Goal: Find specific page/section: Find specific page/section

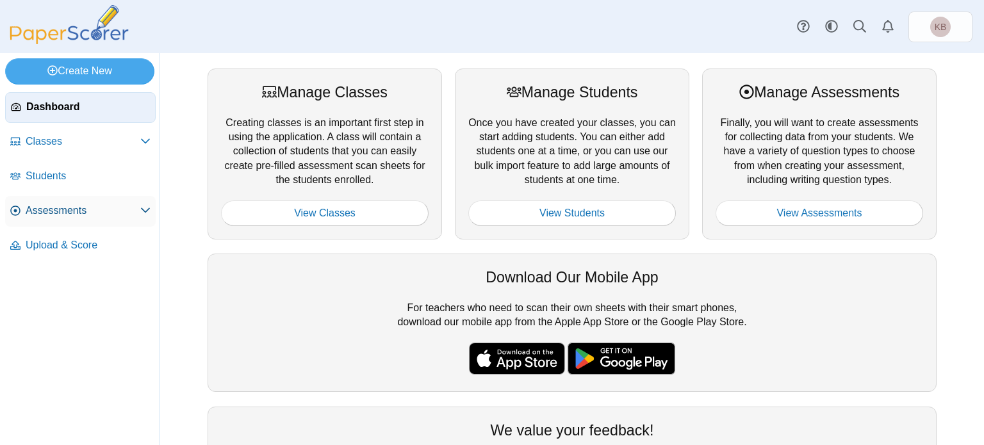
click at [82, 213] on span "Assessments" at bounding box center [83, 211] width 115 height 14
click at [144, 210] on icon at bounding box center [145, 210] width 10 height 10
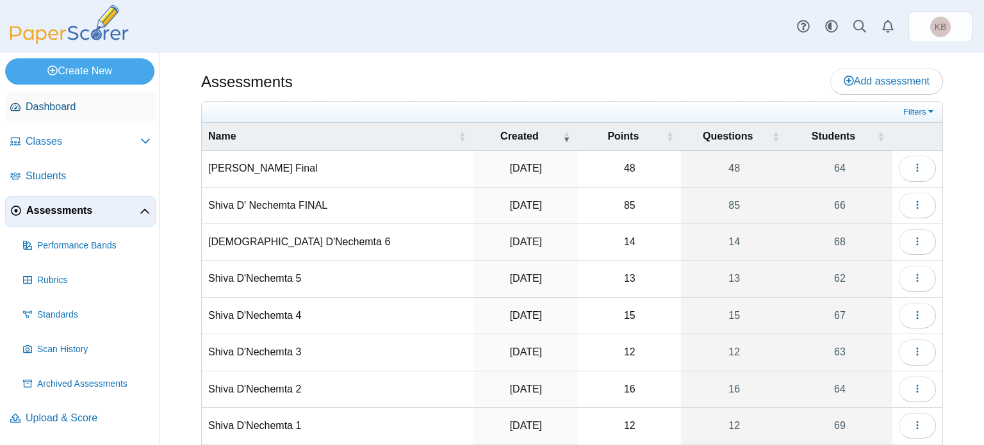
click at [65, 112] on span "Dashboard" at bounding box center [88, 107] width 125 height 14
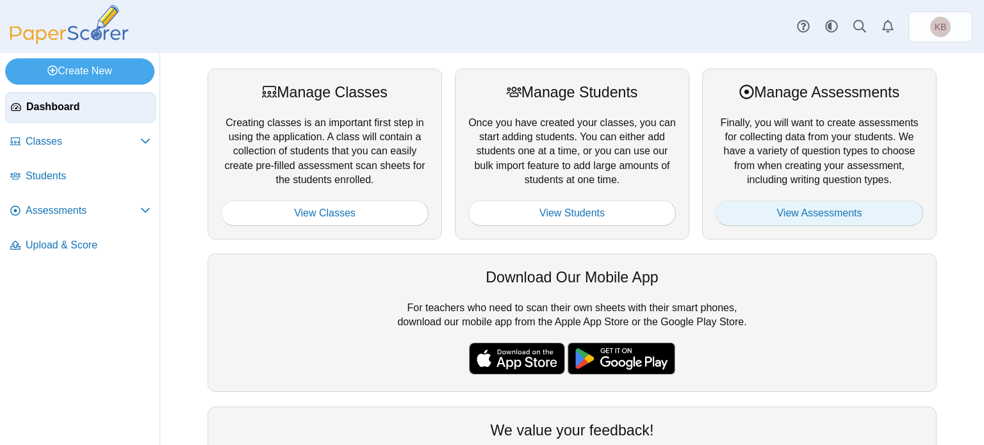
click at [839, 205] on link "View Assessments" at bounding box center [820, 214] width 208 height 26
